Goal: Transaction & Acquisition: Purchase product/service

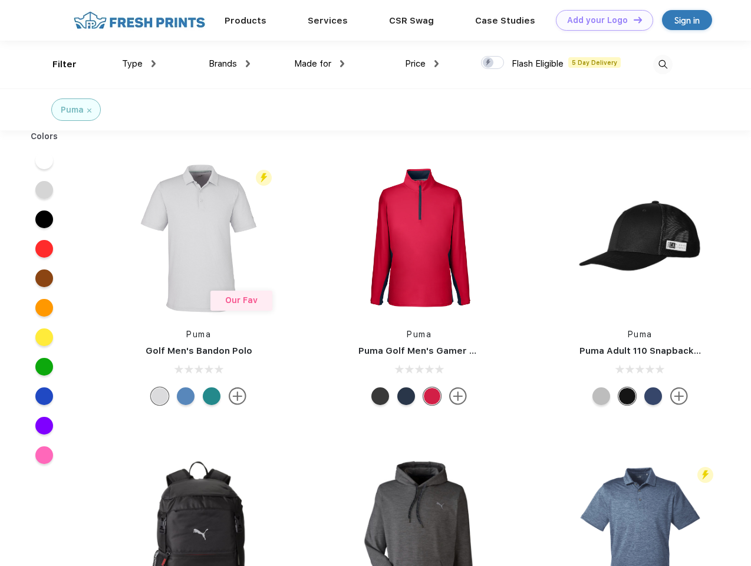
click at [600, 20] on link "Add your Logo Design Tool" at bounding box center [604, 20] width 97 height 21
click at [0, 0] on div "Design Tool" at bounding box center [0, 0] width 0 height 0
click at [633, 19] on link "Add your Logo Design Tool" at bounding box center [604, 20] width 97 height 21
click at [57, 64] on div "Filter" at bounding box center [64, 65] width 24 height 14
click at [139, 64] on span "Type" at bounding box center [132, 63] width 21 height 11
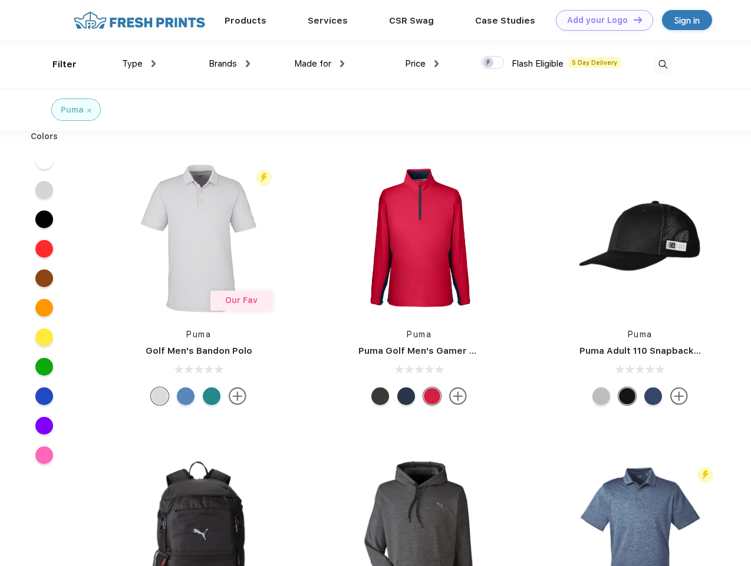
click at [229, 64] on span "Brands" at bounding box center [223, 63] width 28 height 11
click at [319, 64] on span "Made for" at bounding box center [312, 63] width 37 height 11
click at [422, 64] on span "Price" at bounding box center [415, 63] width 21 height 11
click at [493, 63] on div at bounding box center [492, 62] width 23 height 13
click at [489, 63] on input "checkbox" at bounding box center [485, 59] width 8 height 8
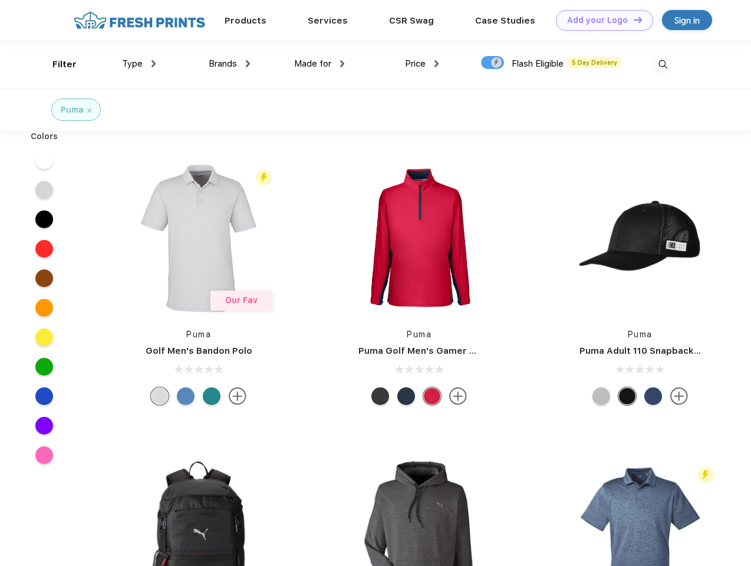
click at [663, 64] on img at bounding box center [662, 64] width 19 height 19
